Goal: Task Accomplishment & Management: Complete application form

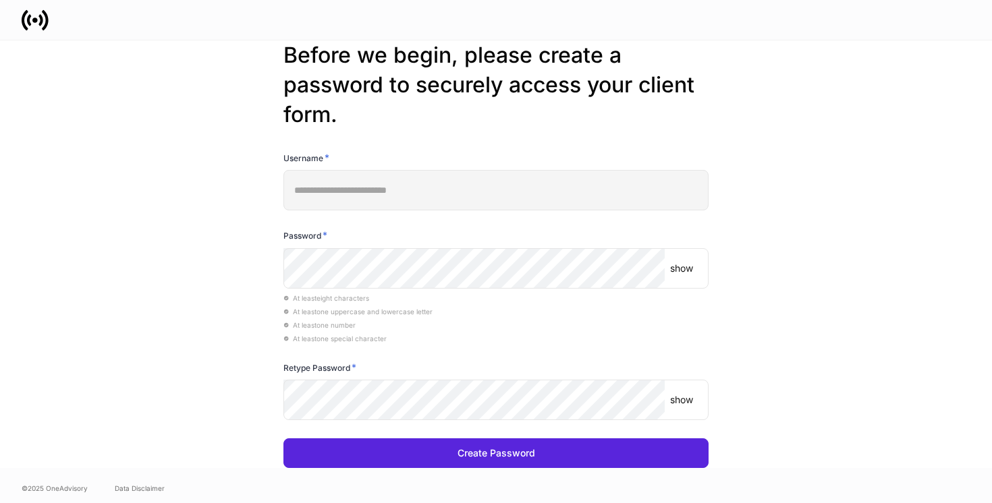
click at [684, 272] on p "show" at bounding box center [681, 268] width 23 height 13
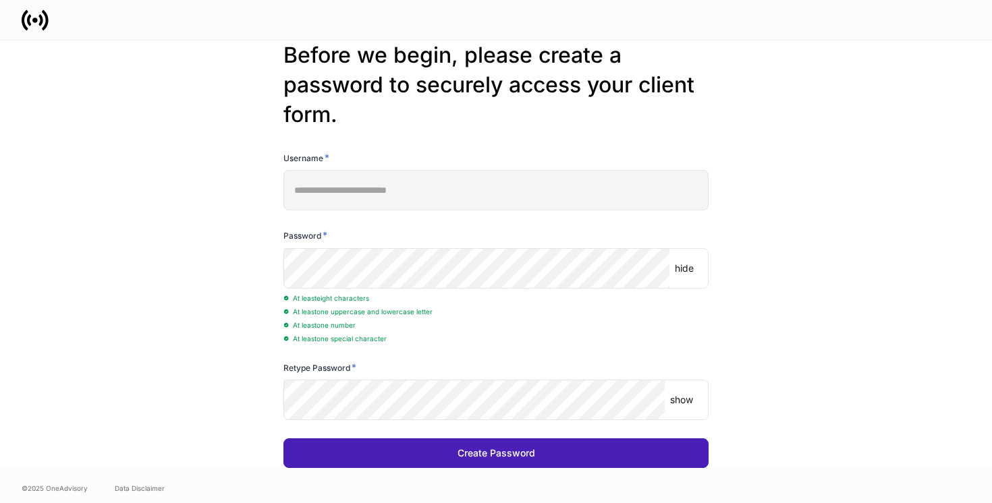
click at [321, 451] on button "Create Password" at bounding box center [495, 454] width 425 height 30
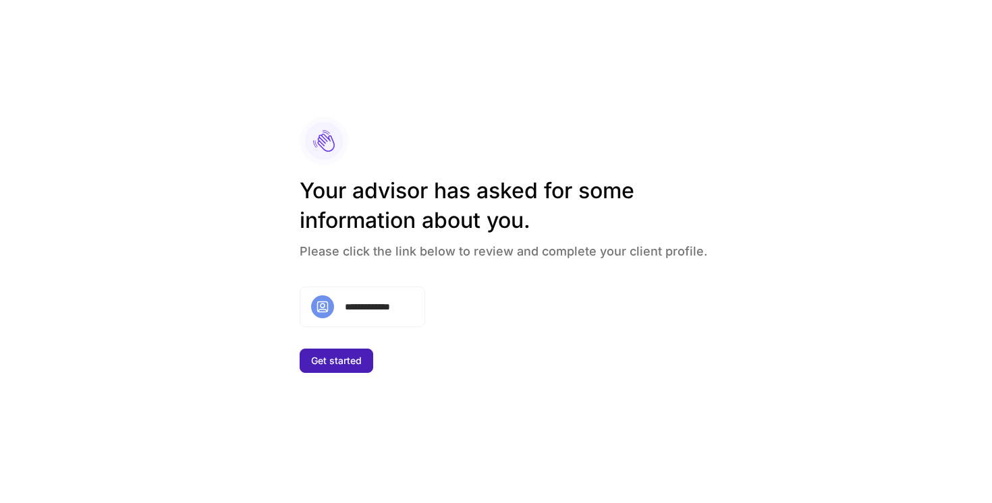
click at [318, 363] on div "Get started" at bounding box center [336, 360] width 51 height 9
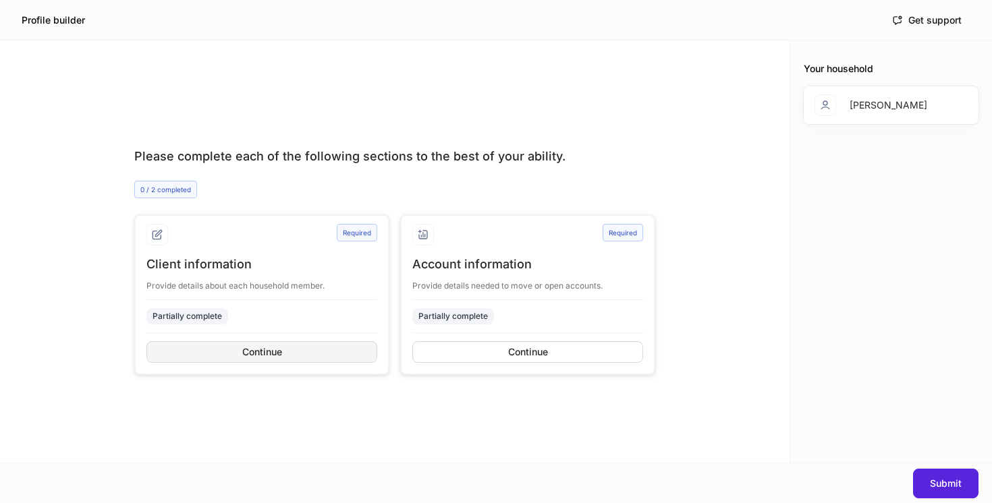
click at [291, 349] on button "Continue" at bounding box center [261, 352] width 231 height 22
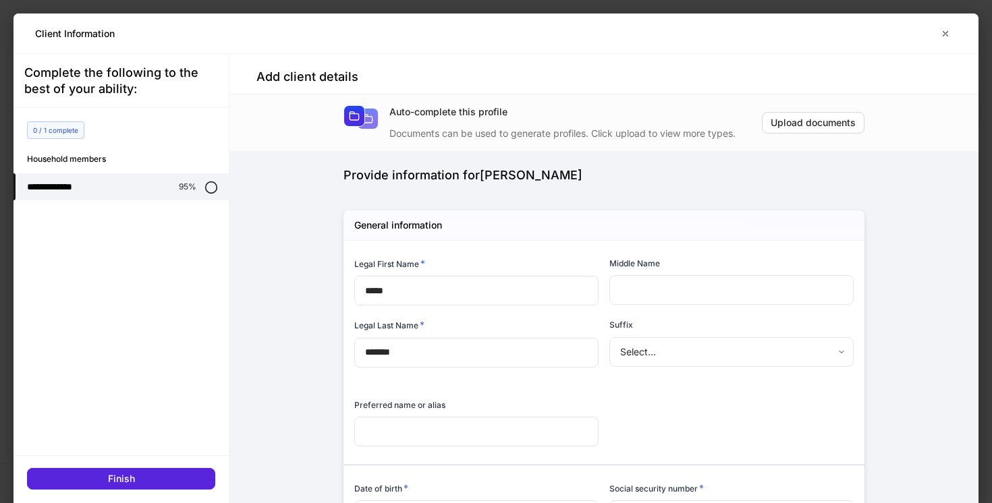
type input "**********"
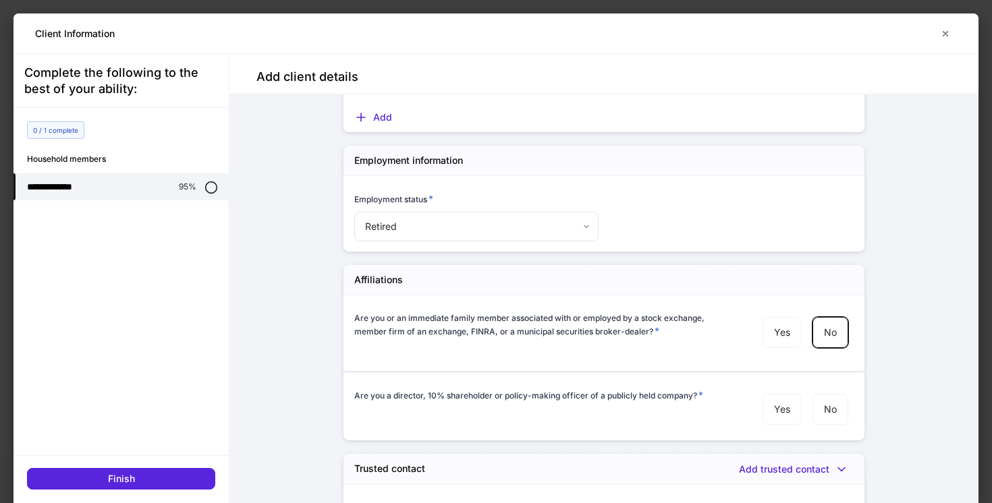
scroll to position [1389, 0]
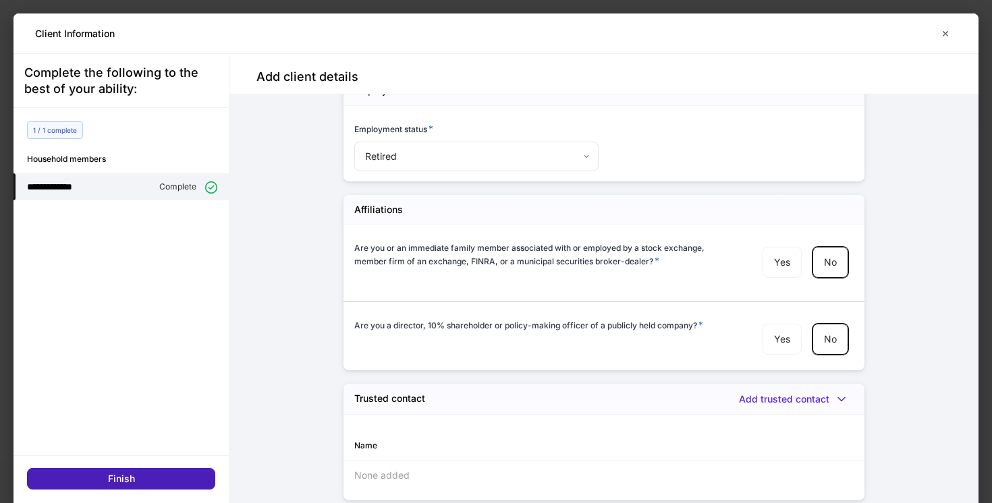
click at [154, 472] on button "Finish" at bounding box center [121, 479] width 188 height 22
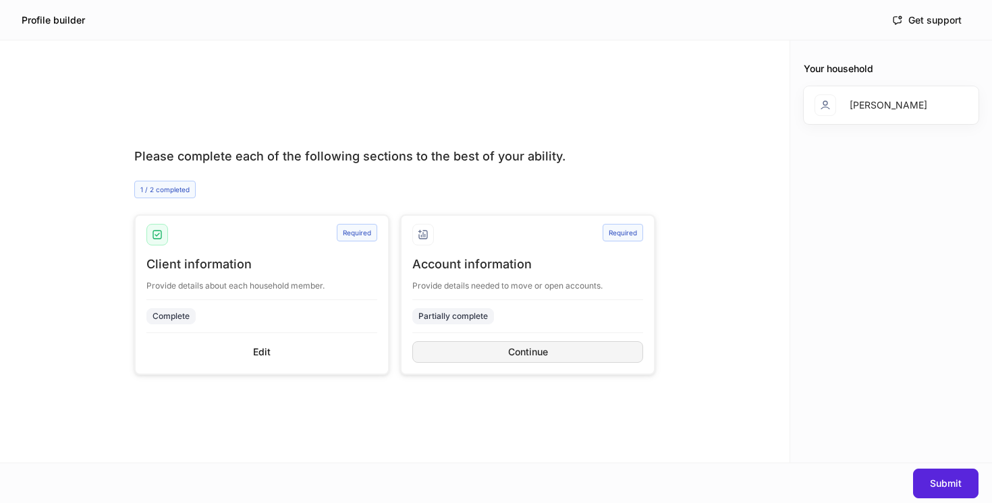
click at [475, 350] on button "Continue" at bounding box center [527, 352] width 231 height 22
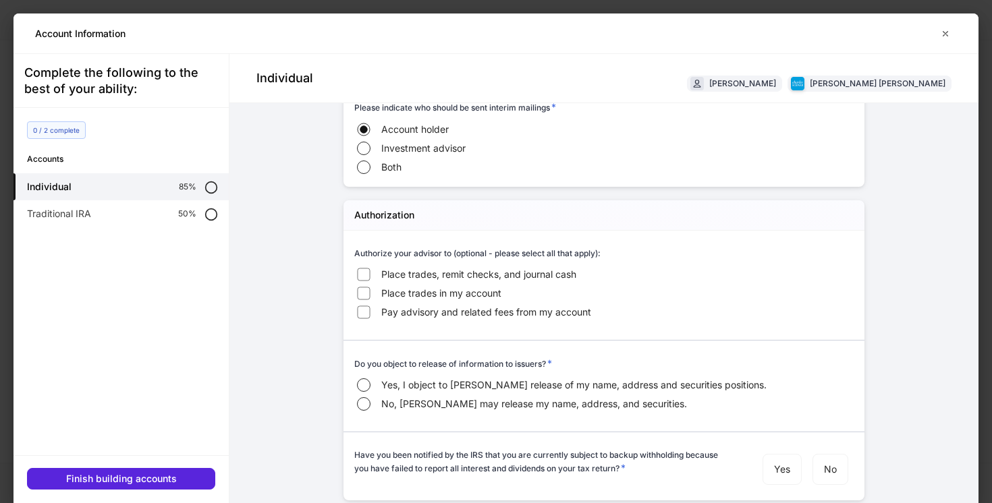
scroll to position [40, 0]
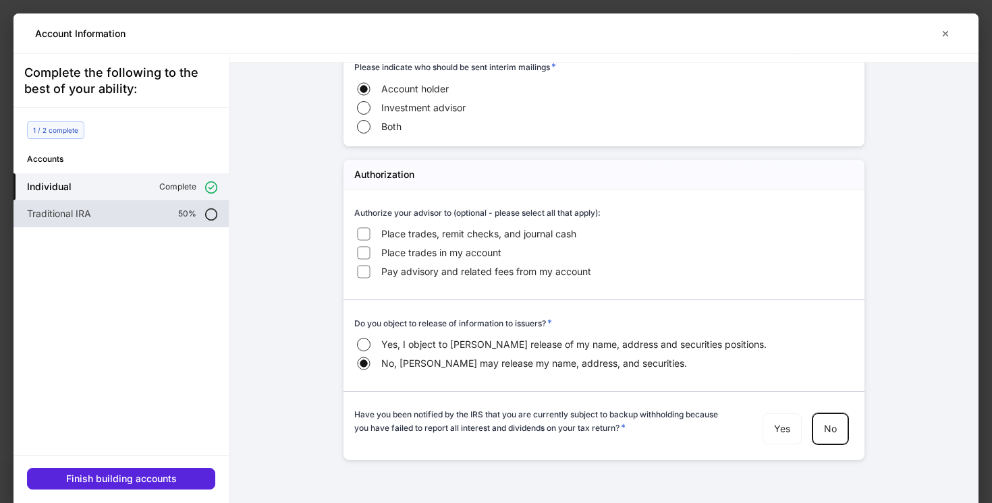
click at [133, 206] on div "Traditional IRA 50%" at bounding box center [120, 213] width 215 height 27
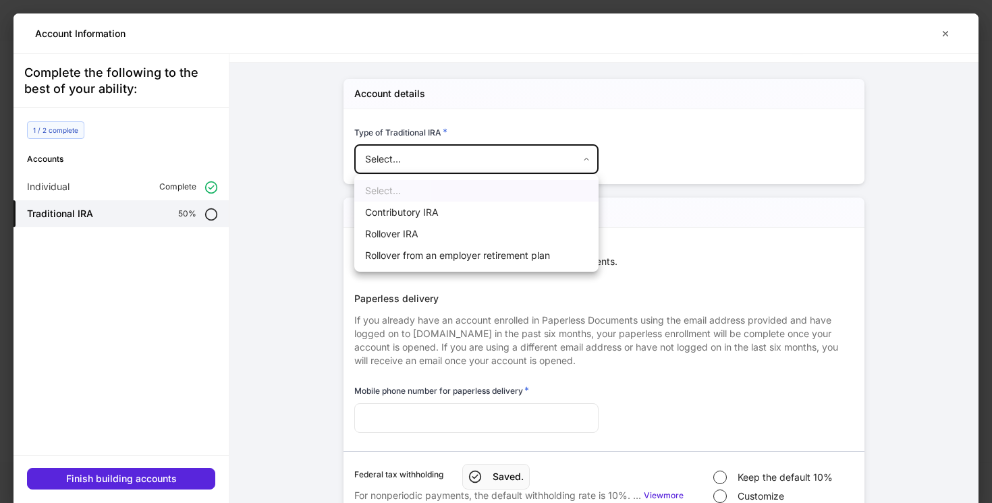
click at [401, 171] on body "Profile builder Get support Please complete each of the following sections to t…" at bounding box center [496, 251] width 992 height 503
click at [404, 207] on li "Contributory IRA" at bounding box center [476, 213] width 244 height 22
type input "**********"
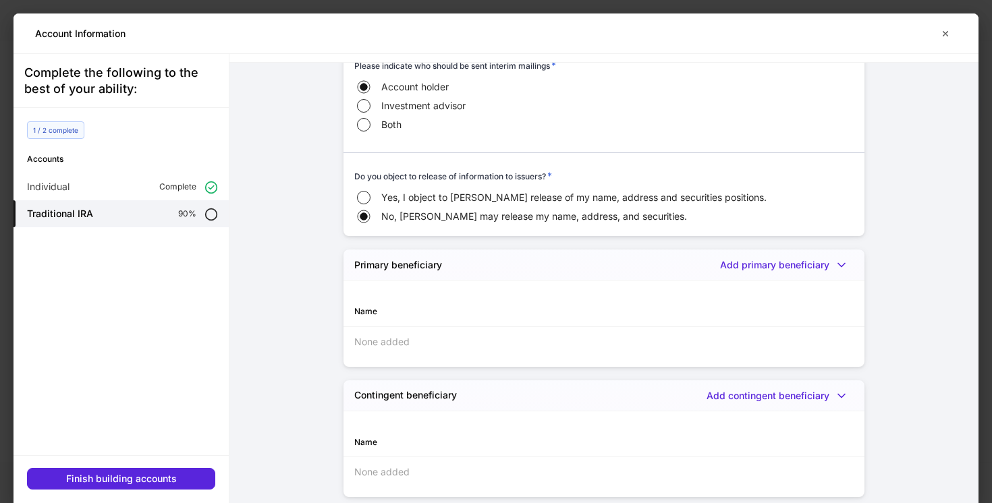
scroll to position [1468, 0]
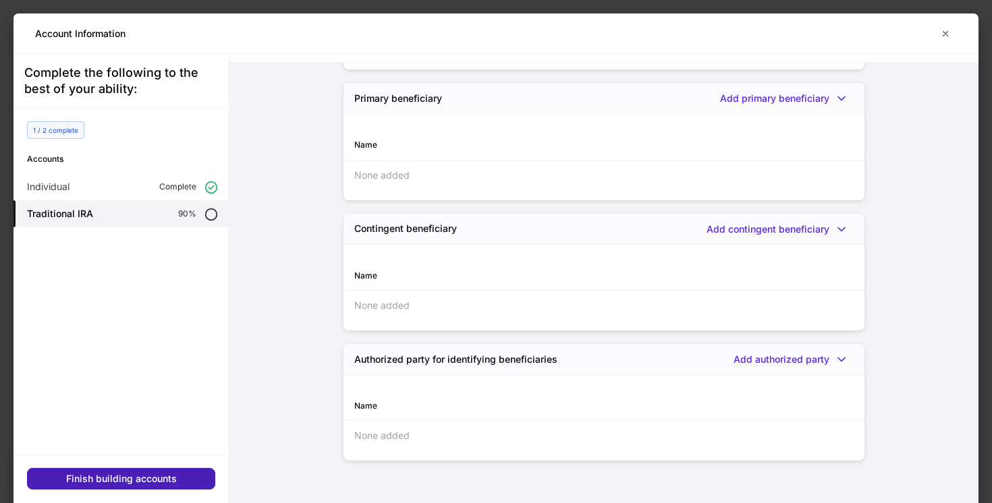
click at [136, 480] on div "Finish building accounts" at bounding box center [121, 478] width 111 height 9
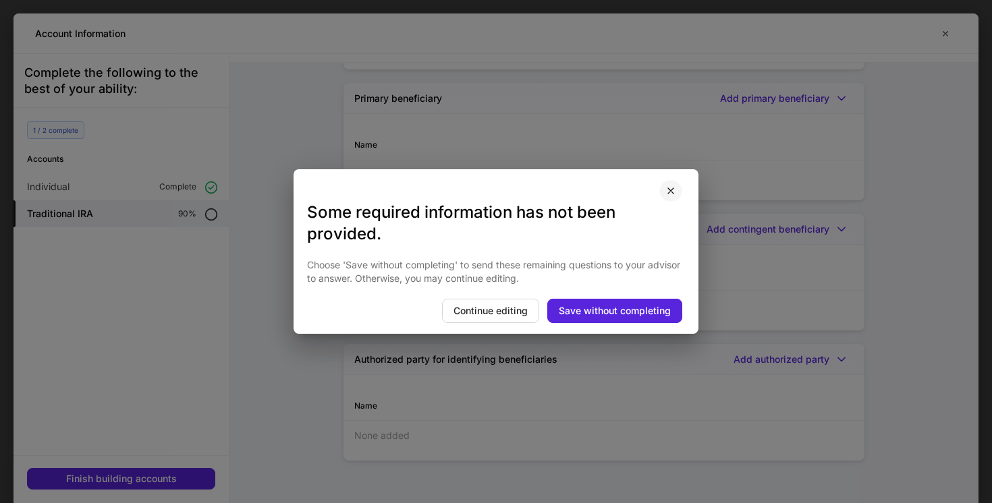
click at [673, 189] on icon "button" at bounding box center [670, 191] width 11 height 11
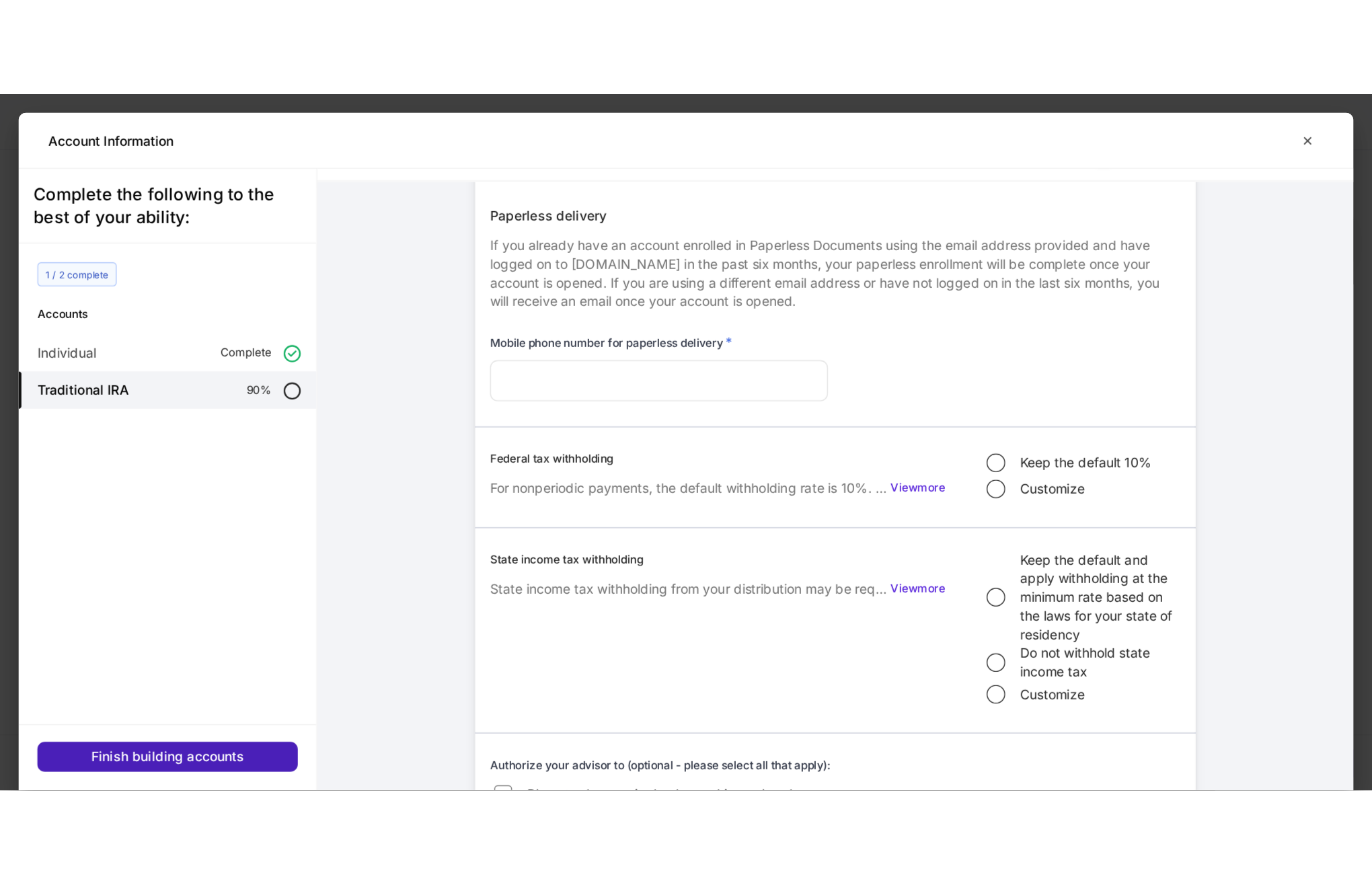
scroll to position [132, 0]
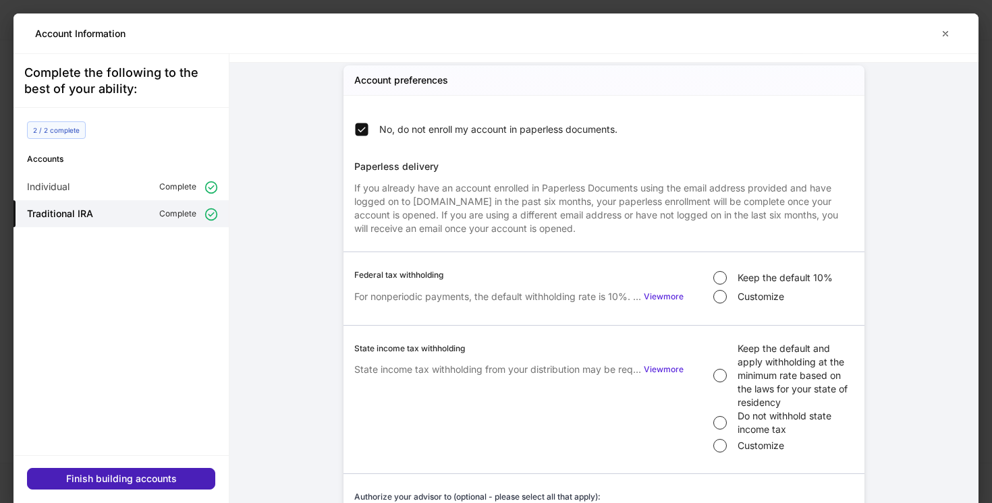
click at [152, 481] on div "Finish building accounts" at bounding box center [121, 478] width 111 height 9
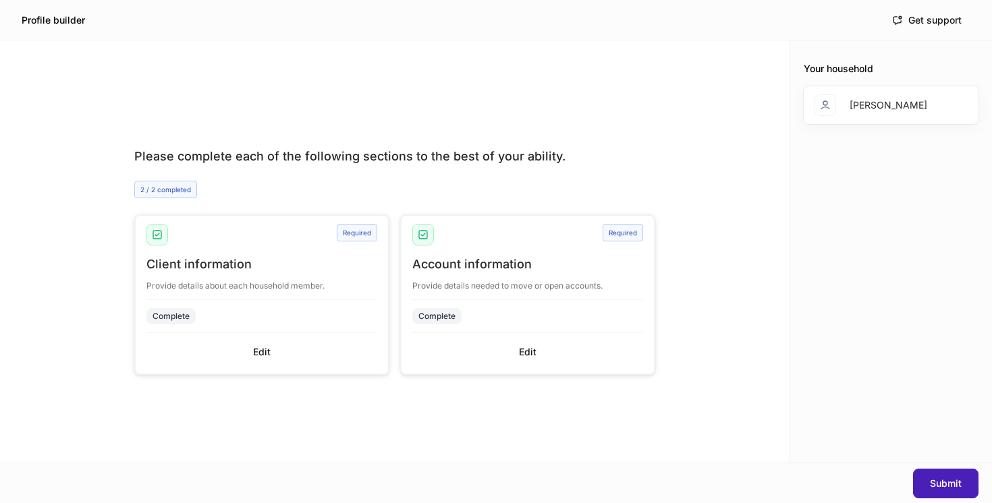
click at [938, 480] on div "Submit" at bounding box center [946, 483] width 32 height 9
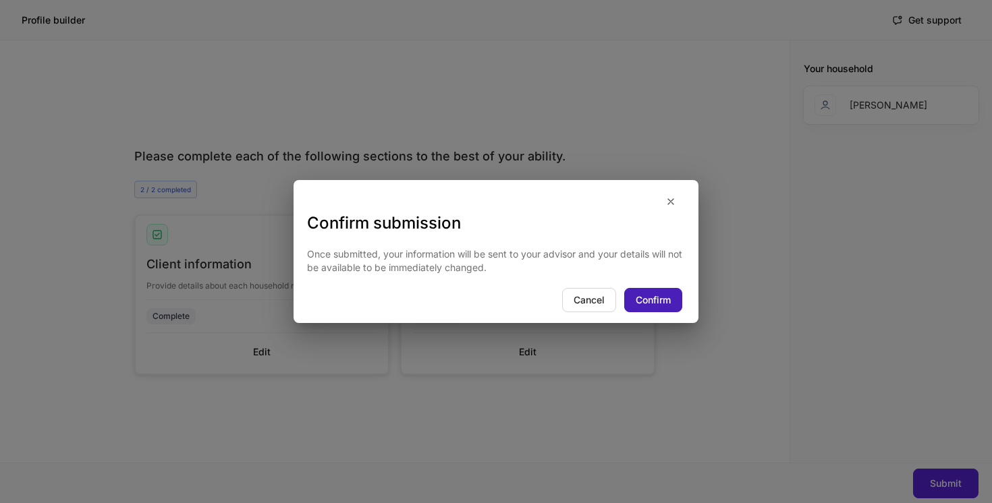
click at [663, 304] on div "Confirm" at bounding box center [653, 300] width 35 height 9
